Goal: Information Seeking & Learning: Learn about a topic

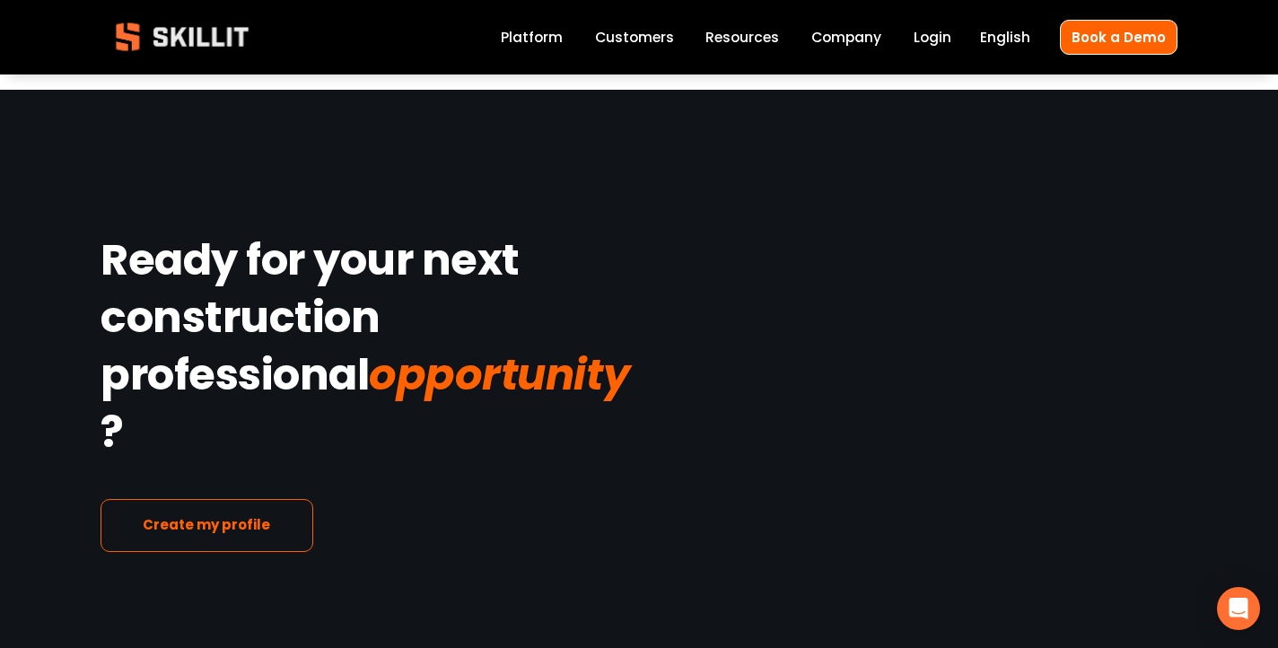
scroll to position [2812, 0]
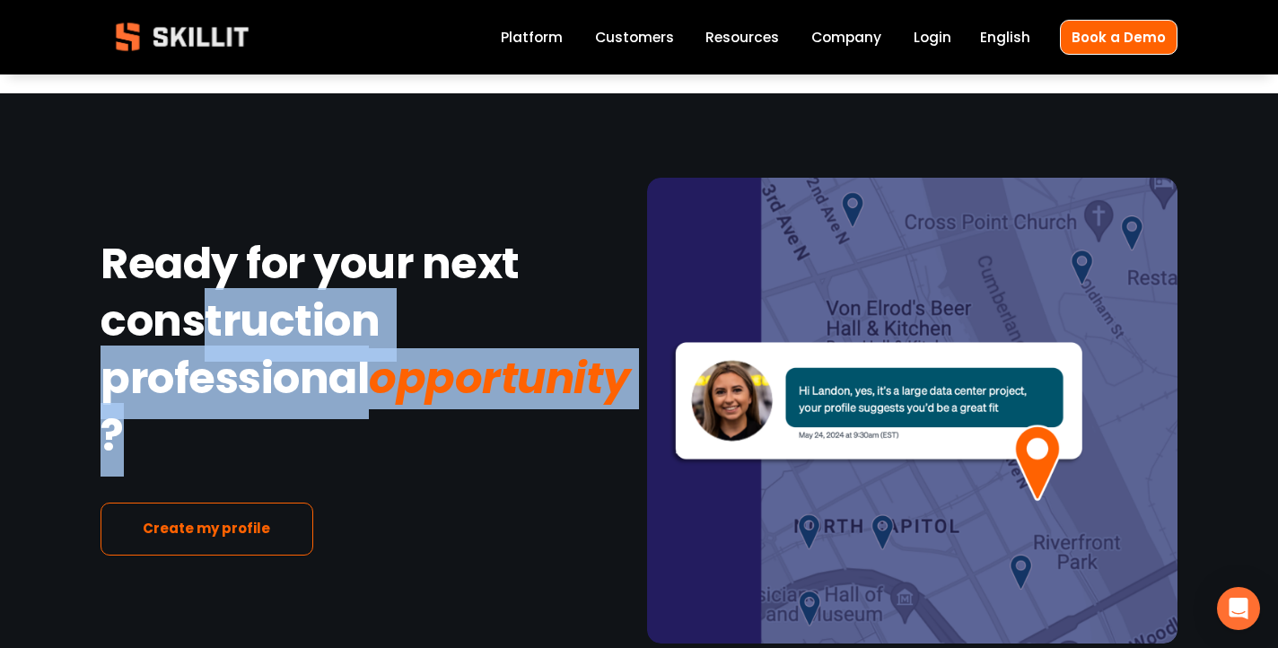
drag, startPoint x: 395, startPoint y: 405, endPoint x: 203, endPoint y: 287, distance: 225.2
click at [203, 287] on h1 "Ready for your next construction professional opportunity ?" at bounding box center [366, 352] width 530 height 231
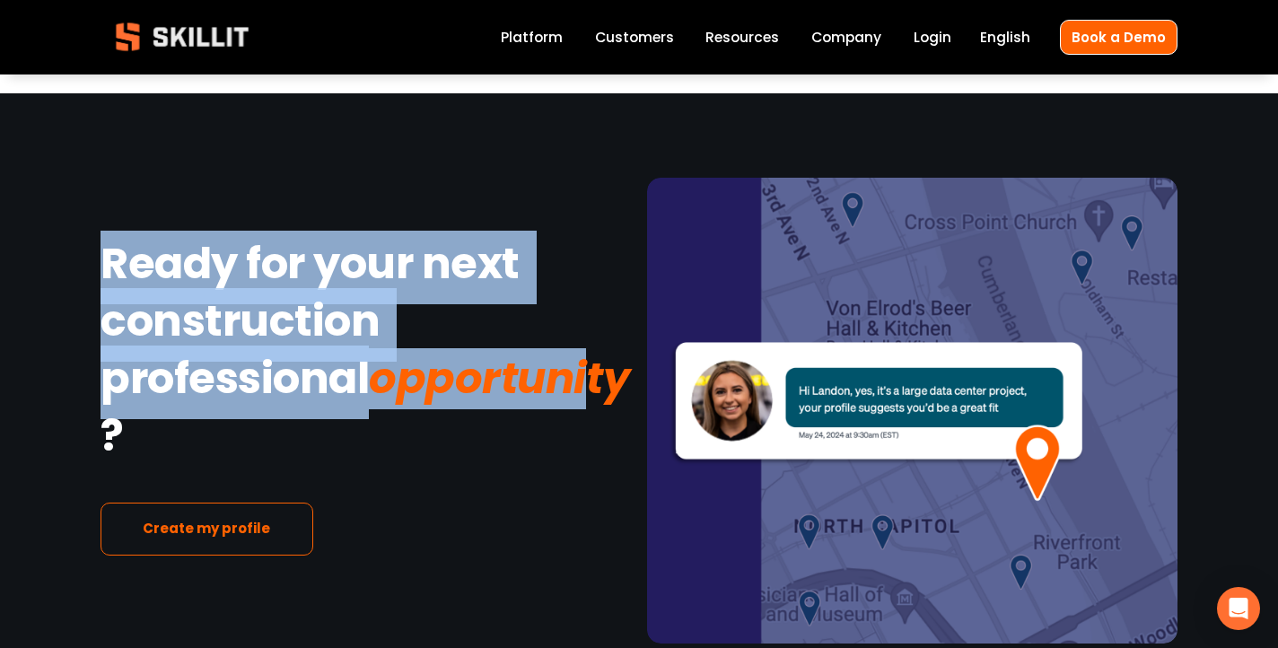
drag, startPoint x: 105, startPoint y: 243, endPoint x: 313, endPoint y: 392, distance: 256.0
click at [313, 392] on h1 "Ready for your next construction professional opportunity ?" at bounding box center [366, 352] width 530 height 231
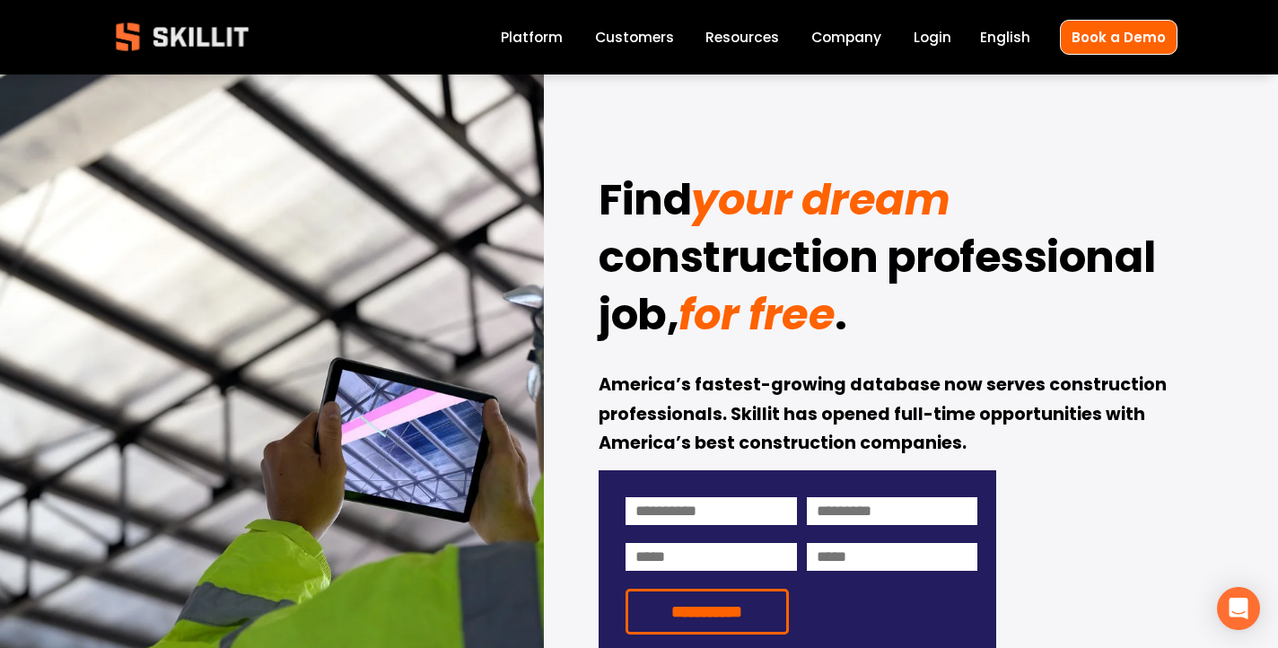
scroll to position [0, 0]
drag, startPoint x: 731, startPoint y: 412, endPoint x: 968, endPoint y: 435, distance: 238.1
click at [968, 435] on p "America’s fastest-growing database now serves construction professionals. Skill…" at bounding box center [888, 416] width 579 height 88
copy strong "Skillit has opened full-time opportunities with America’s best construction com…"
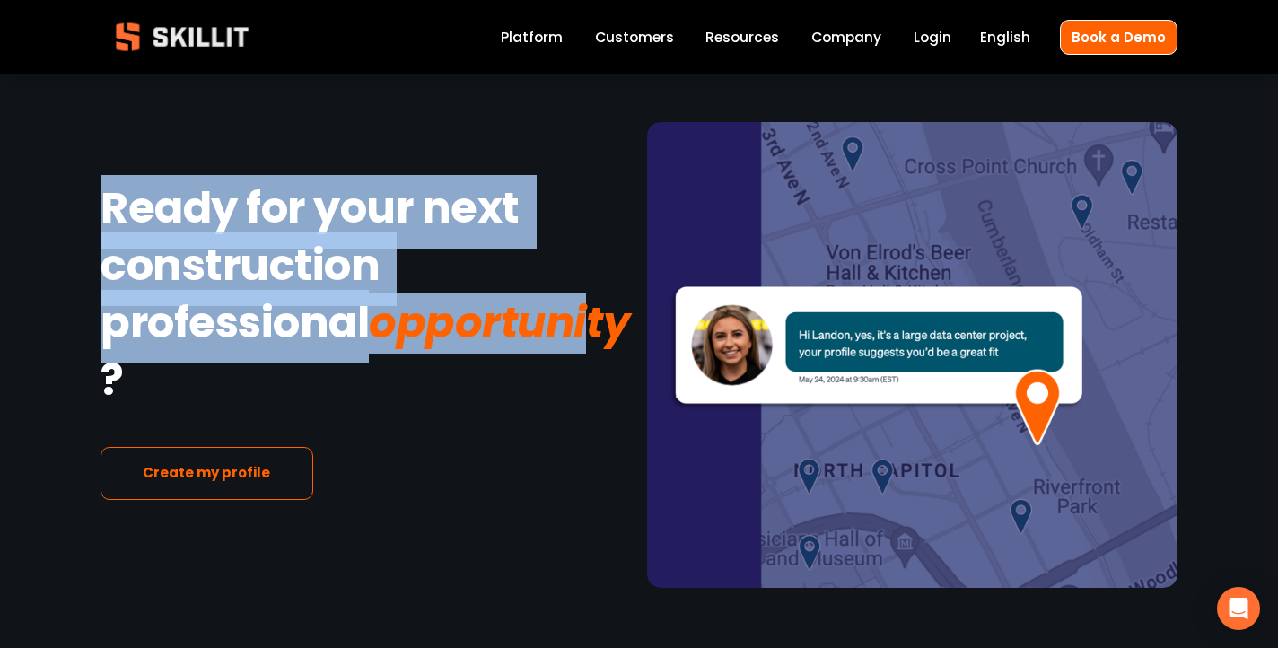
scroll to position [2867, 0]
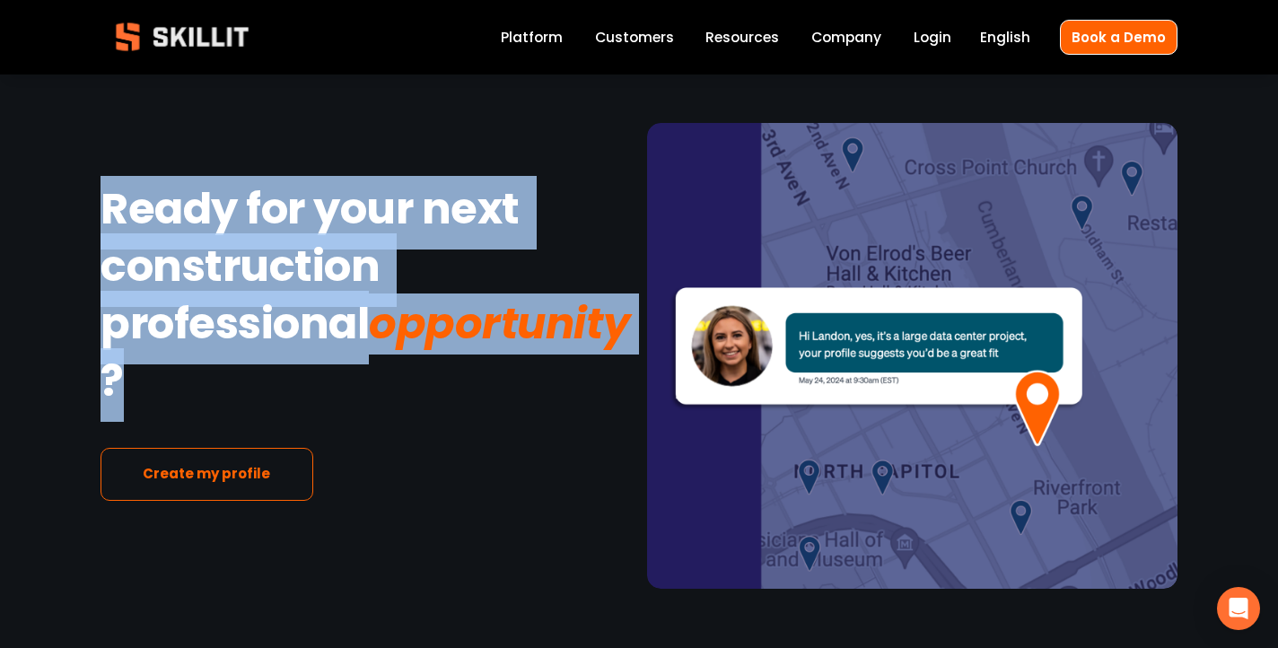
drag, startPoint x: 407, startPoint y: 379, endPoint x: 49, endPoint y: 158, distance: 419.9
click at [49, 158] on div "Ready for your next construction professional opportunity ? Create my profile" at bounding box center [639, 356] width 1278 height 466
copy h1 "Ready for your next construction professional opportunity ?"
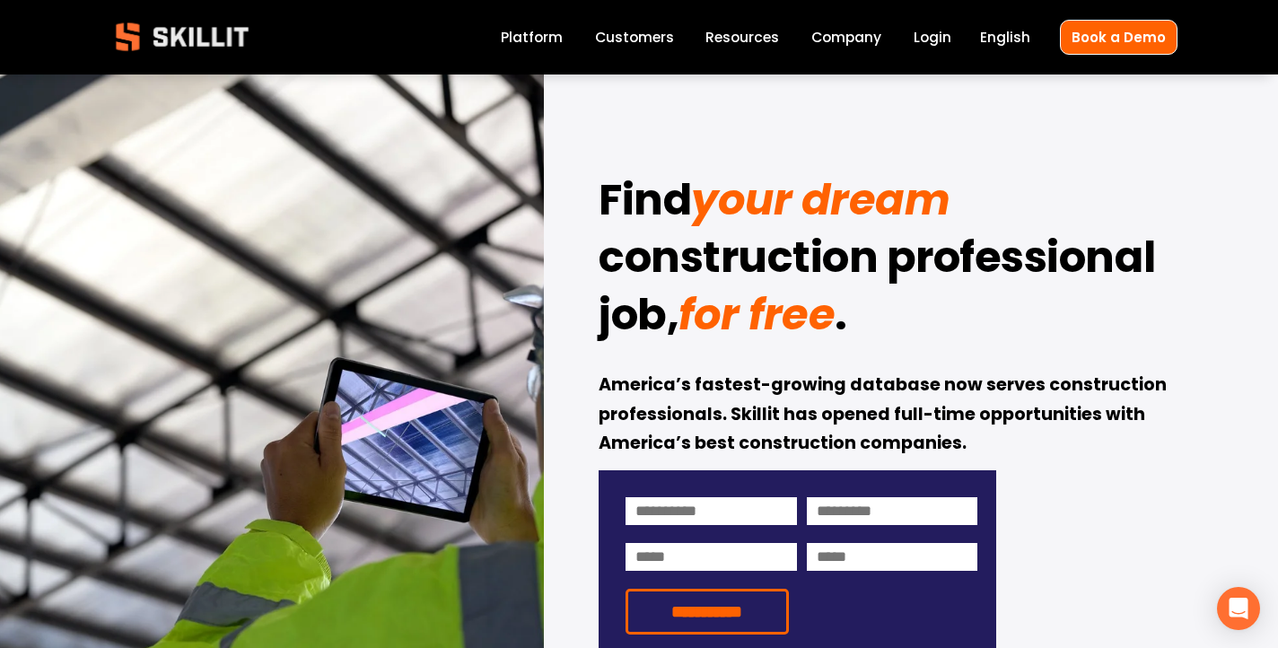
scroll to position [0, 0]
click at [722, 414] on strong "America’s fastest-growing database now serves construction professionals. Skill…" at bounding box center [885, 416] width 572 height 88
drag, startPoint x: 1036, startPoint y: 386, endPoint x: 733, endPoint y: 419, distance: 304.3
click at [733, 419] on strong "America’s fastest-growing database now serves construction professionals. Skill…" at bounding box center [885, 416] width 572 height 88
copy strong "construction professionals. S"
